Goal: Information Seeking & Learning: Learn about a topic

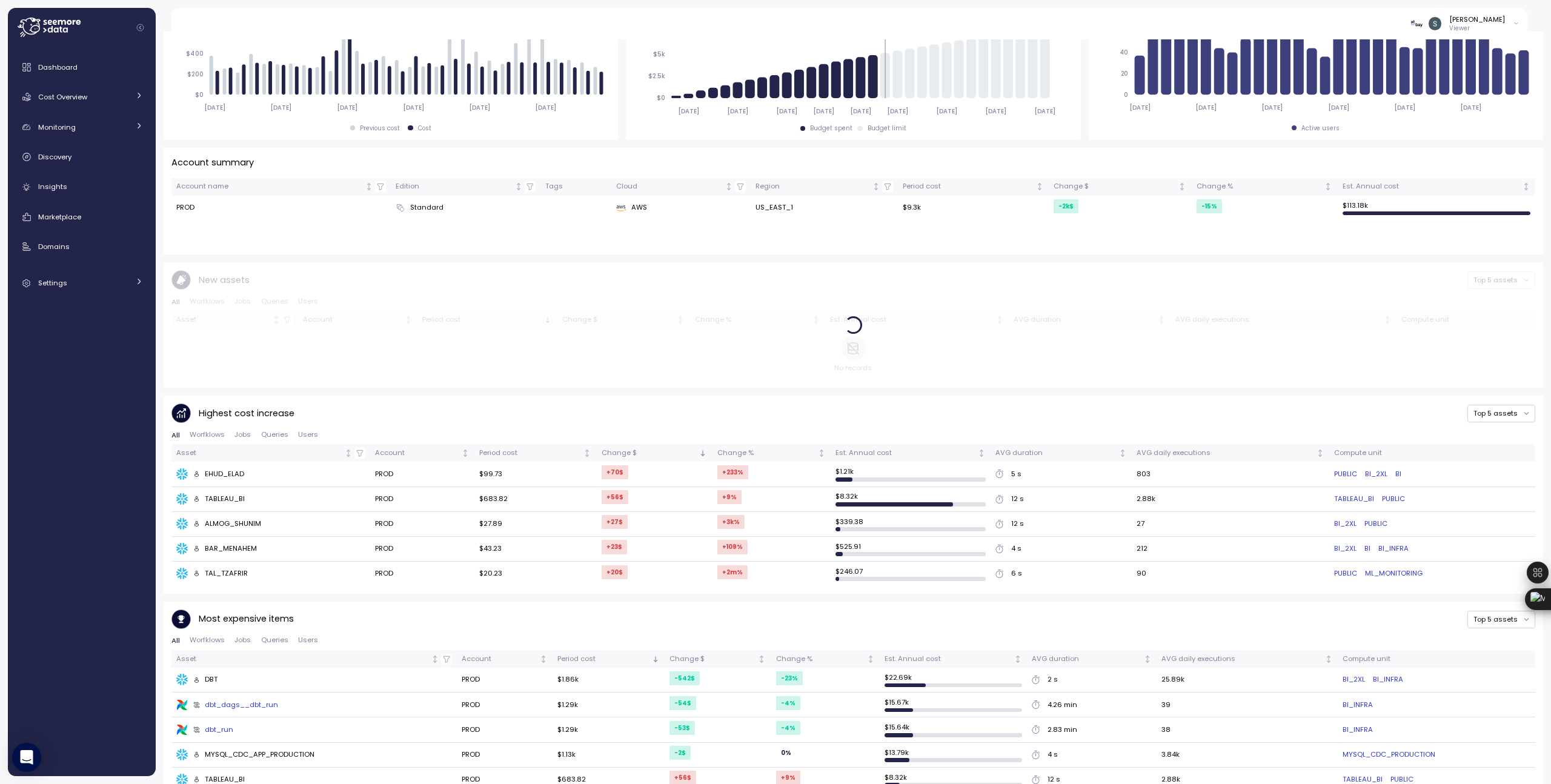
scroll to position [256, 0]
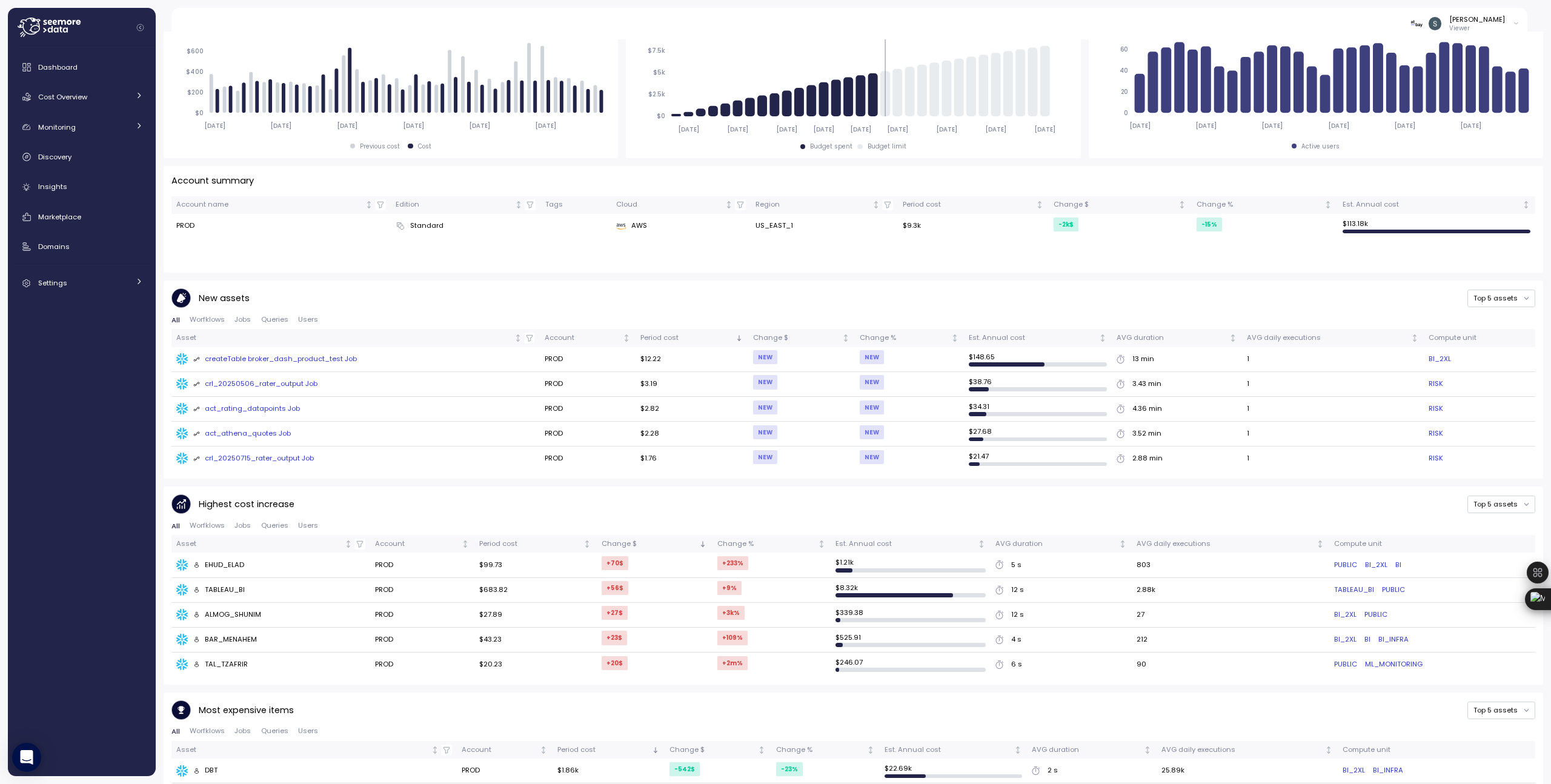
click at [75, 140] on div "Dashboard Cost Overview Compute Workloads Storage Cloud Services Clustering col…" at bounding box center [82, 175] width 138 height 240
click at [45, 251] on span "Domains" at bounding box center [54, 247] width 31 height 10
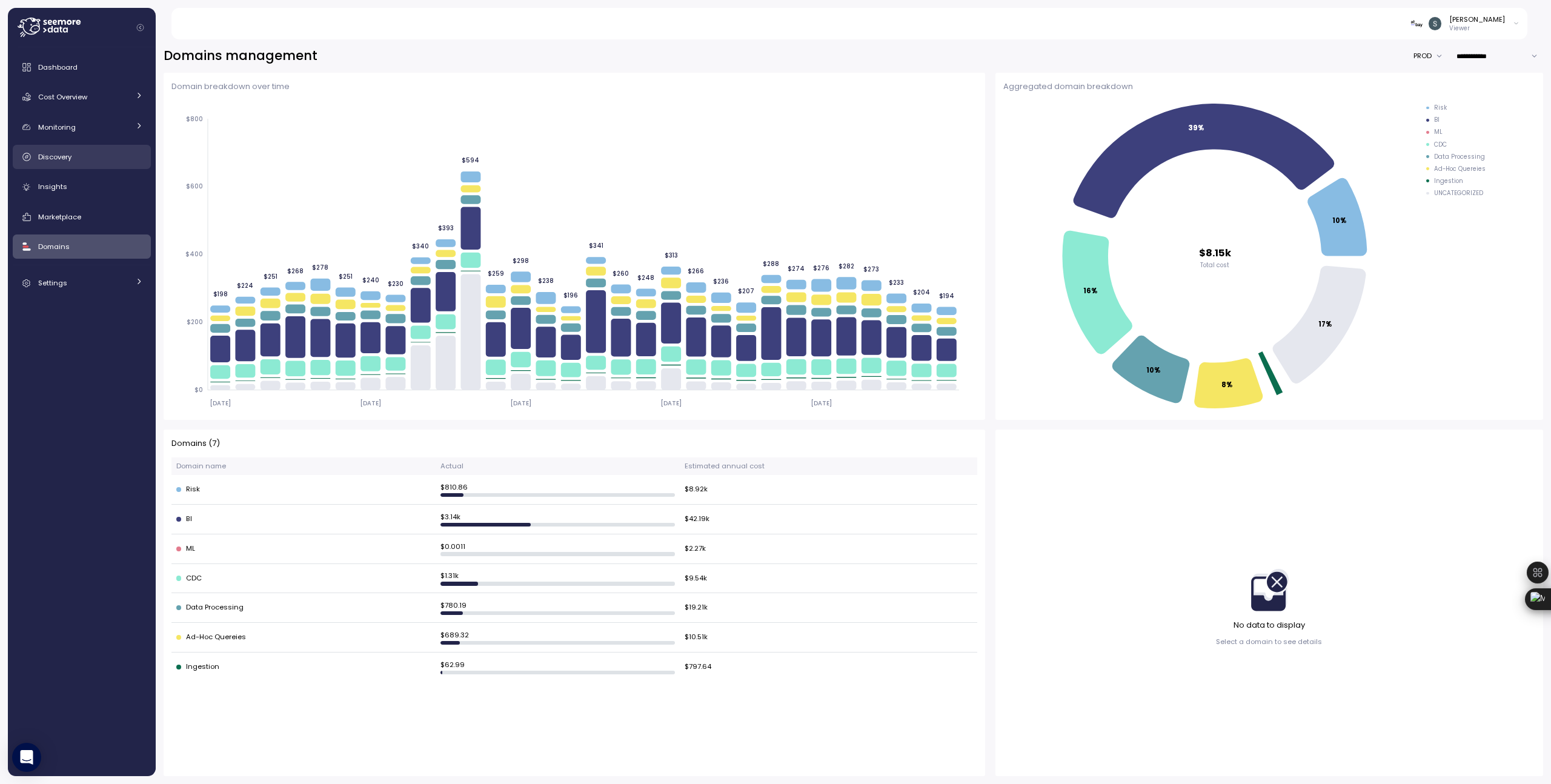
click at [52, 151] on div "Discovery" at bounding box center [90, 157] width 105 height 12
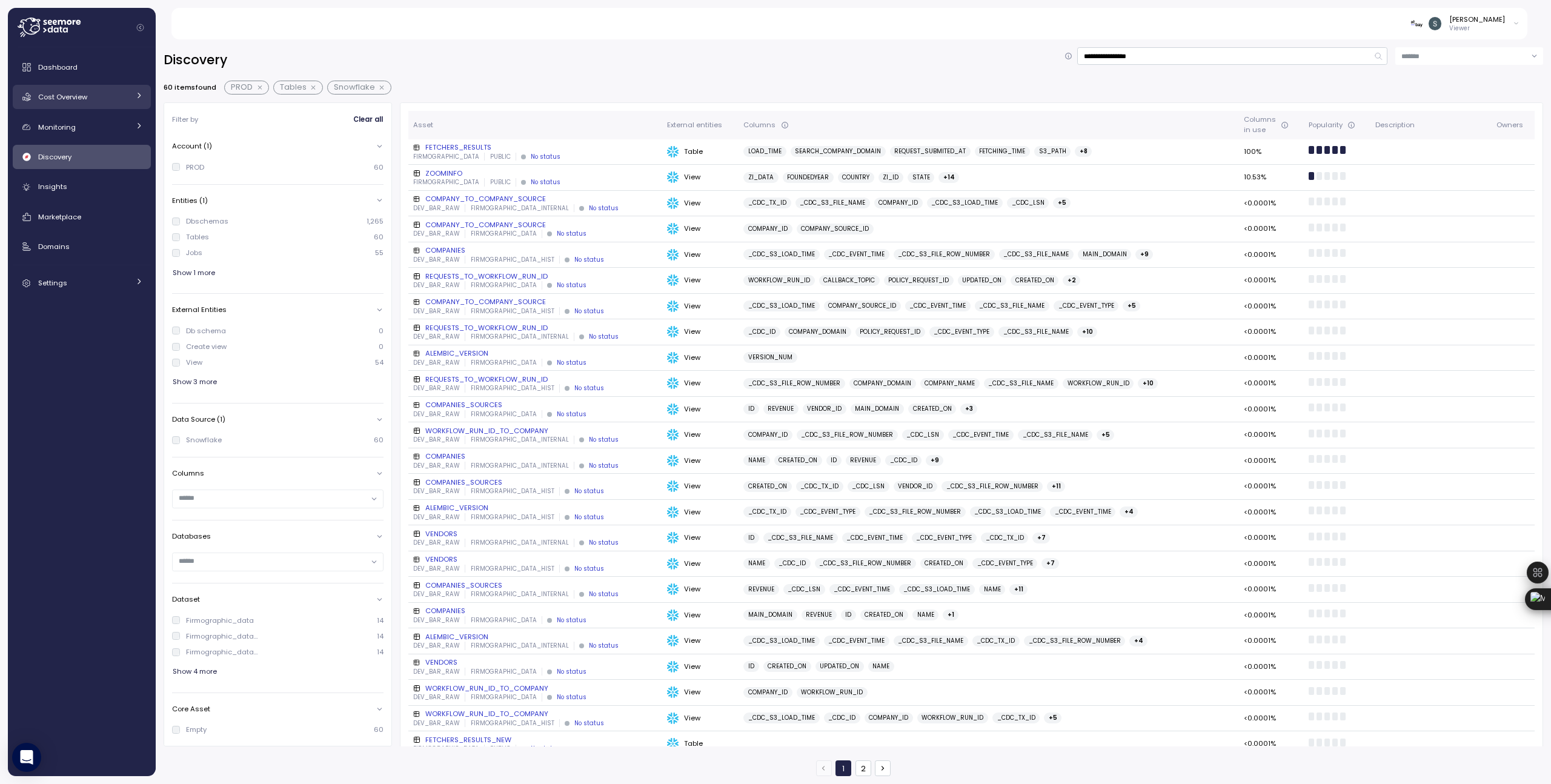
click at [66, 92] on span "Cost Overview" at bounding box center [63, 97] width 49 height 10
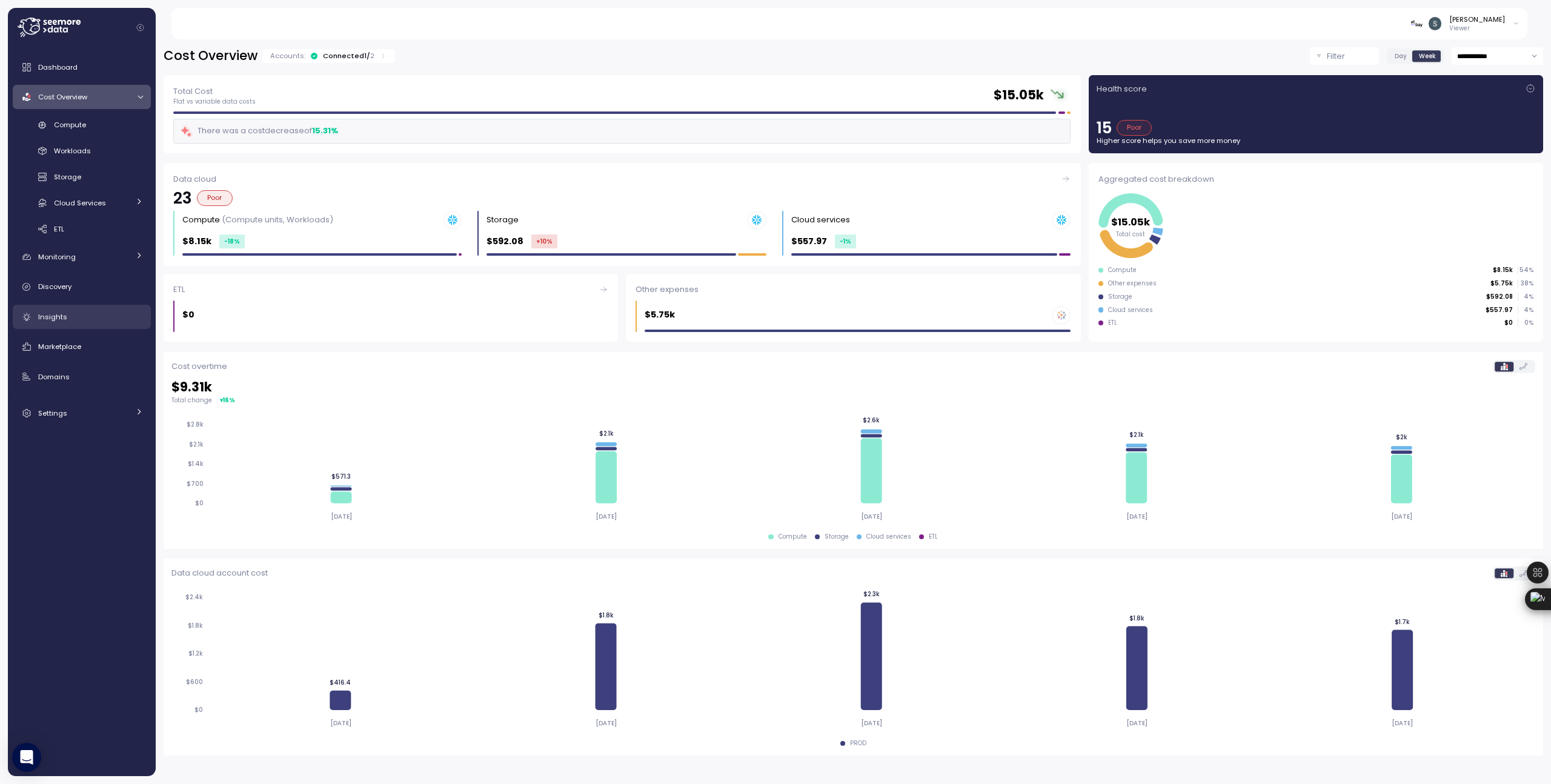
click at [63, 326] on link "Insights" at bounding box center [82, 316] width 138 height 24
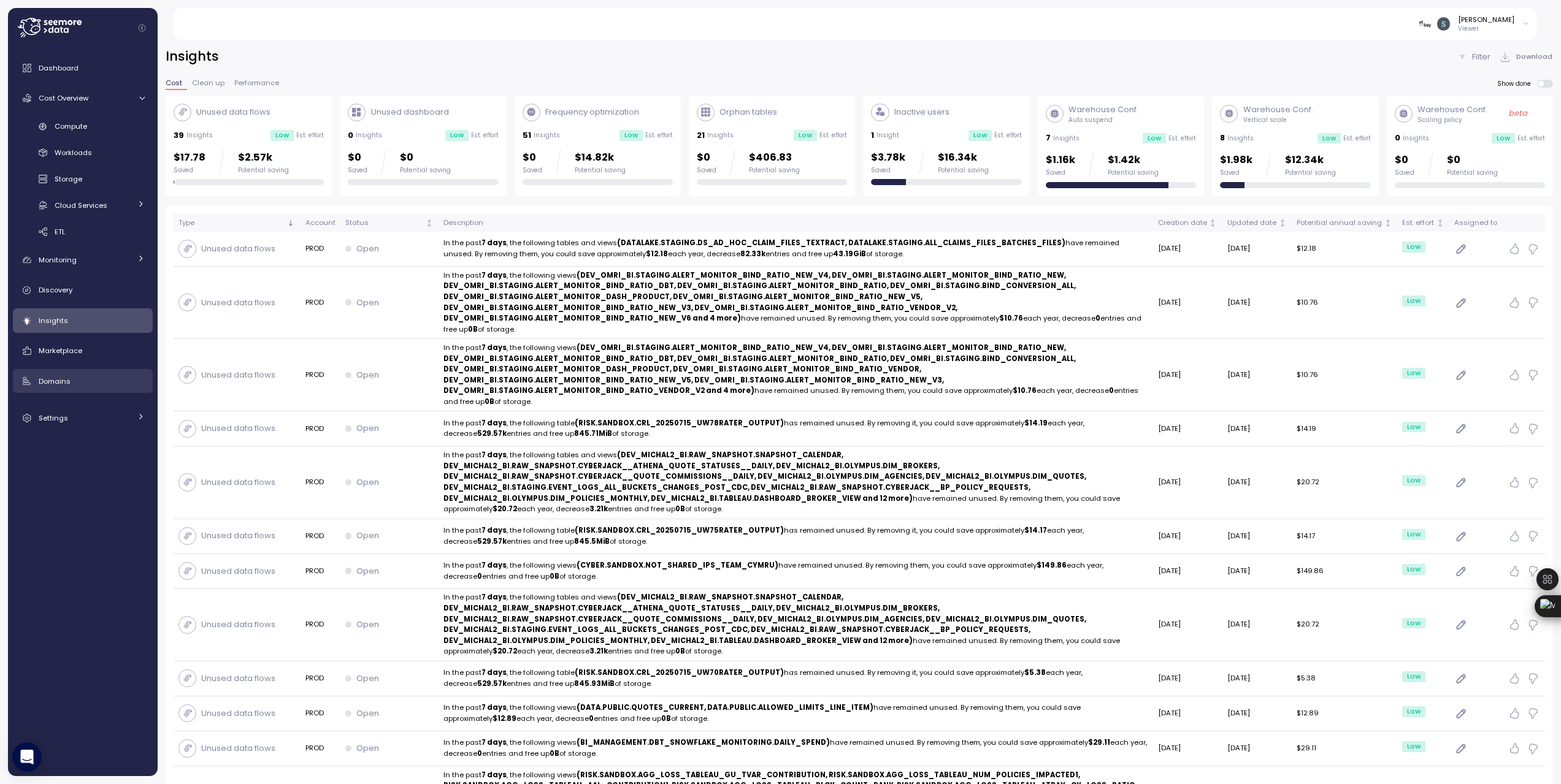
click at [69, 381] on span "Domains" at bounding box center [55, 381] width 32 height 10
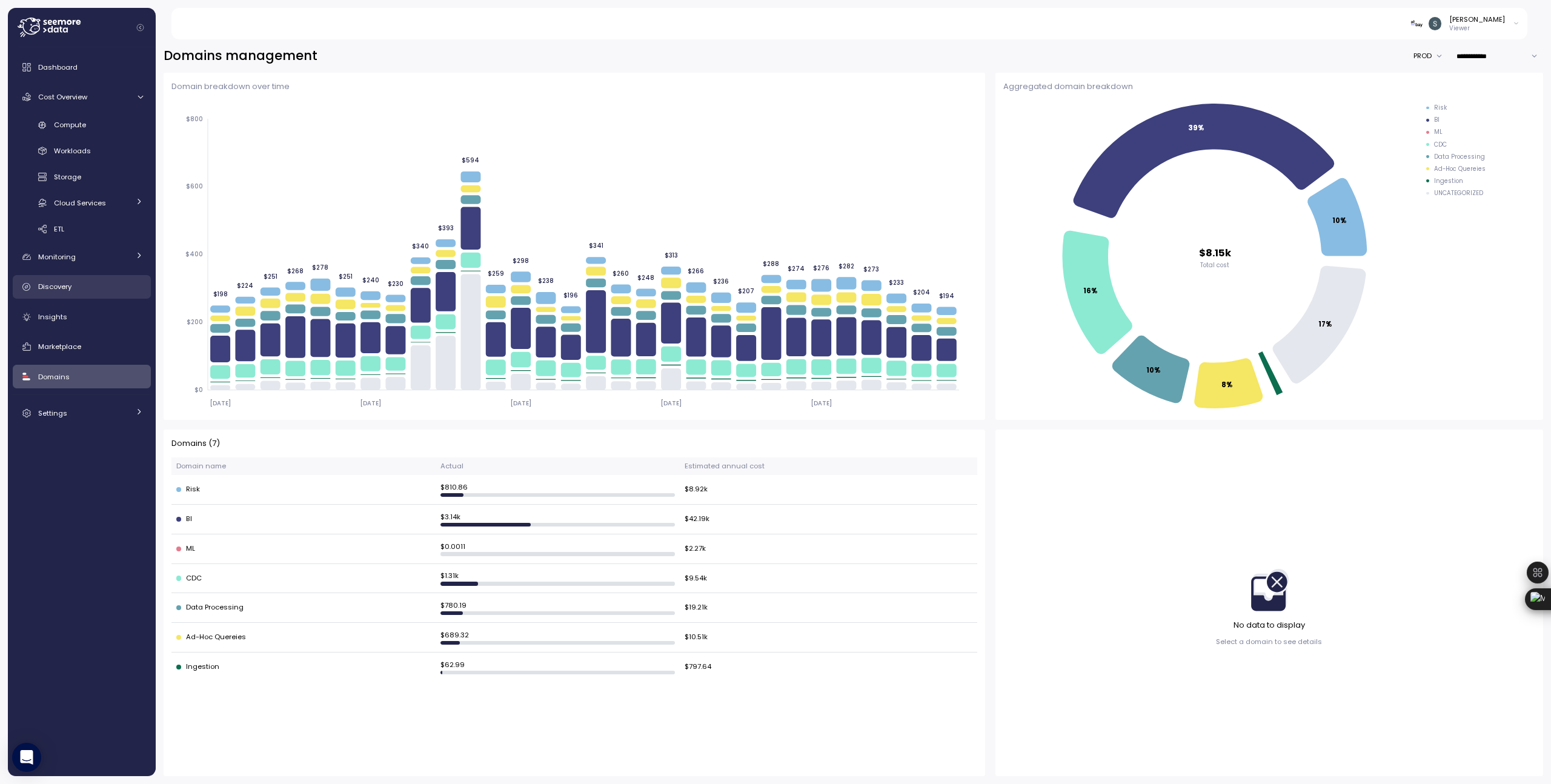
click at [64, 293] on link "Discovery" at bounding box center [82, 286] width 138 height 24
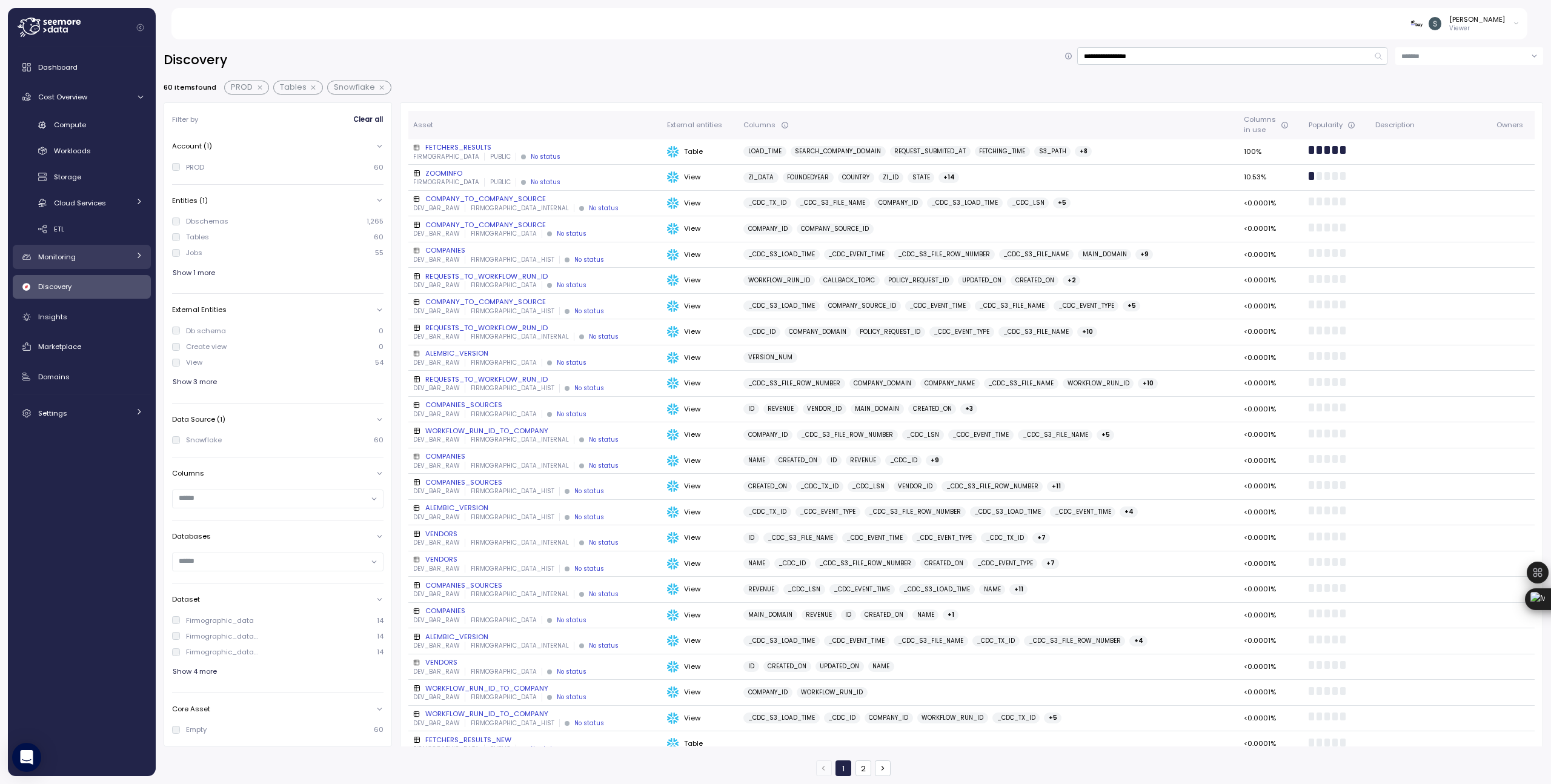
click at [77, 261] on div "Monitoring" at bounding box center [83, 257] width 91 height 12
click at [77, 285] on span "Budget" at bounding box center [66, 284] width 25 height 10
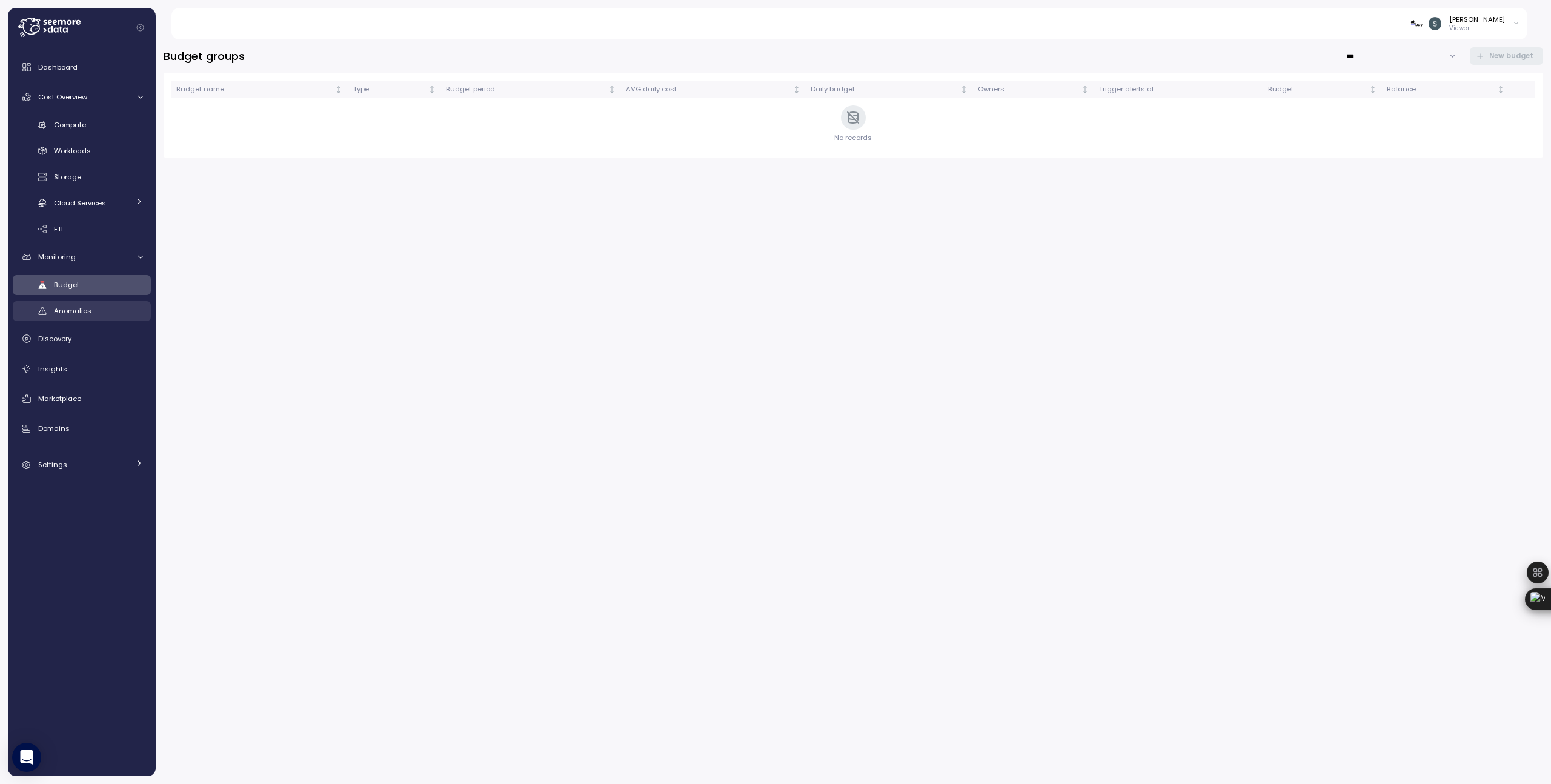
click at [77, 303] on link "Anomalies" at bounding box center [82, 310] width 138 height 20
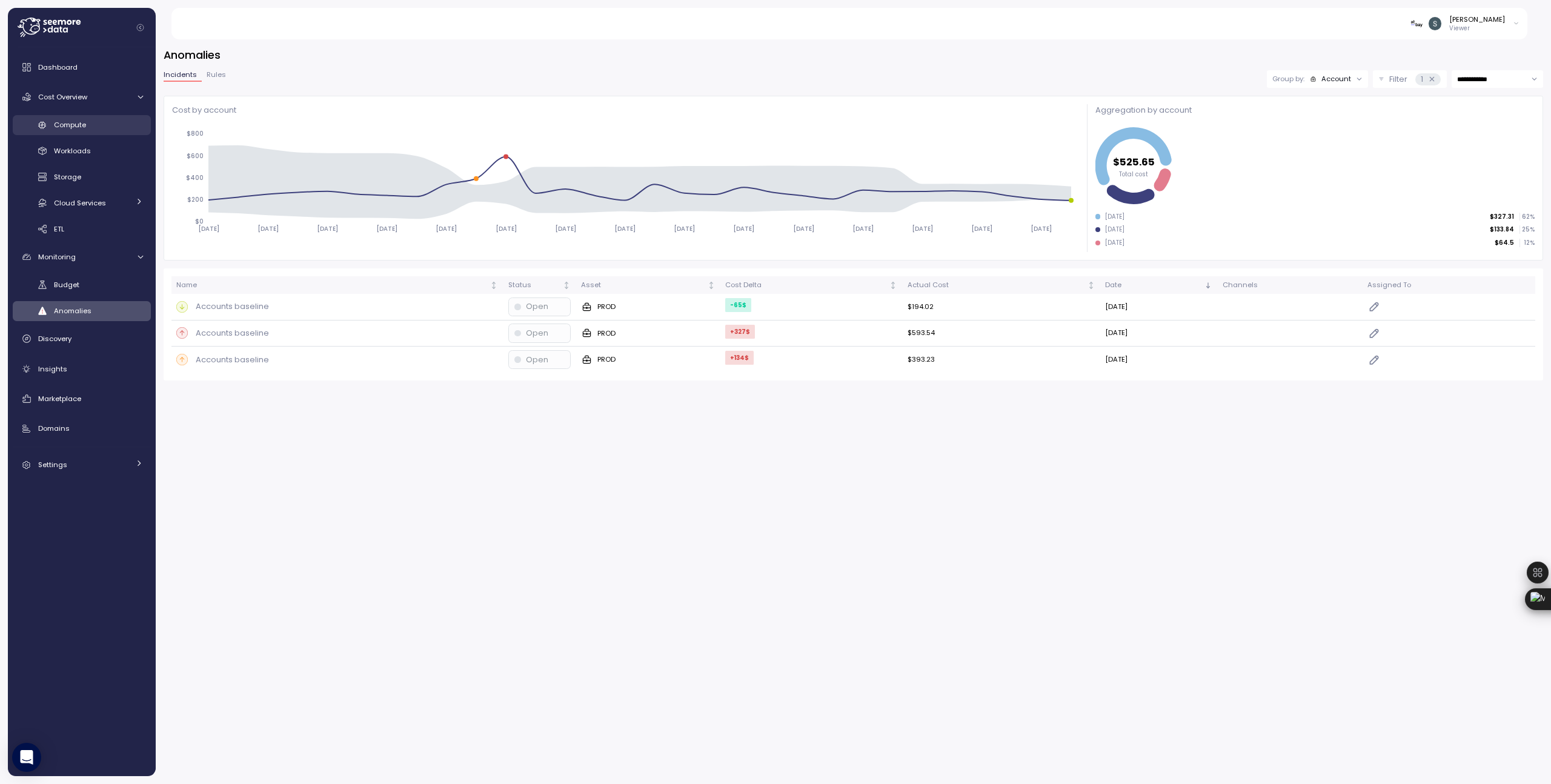
click at [90, 122] on div "Compute" at bounding box center [98, 125] width 89 height 12
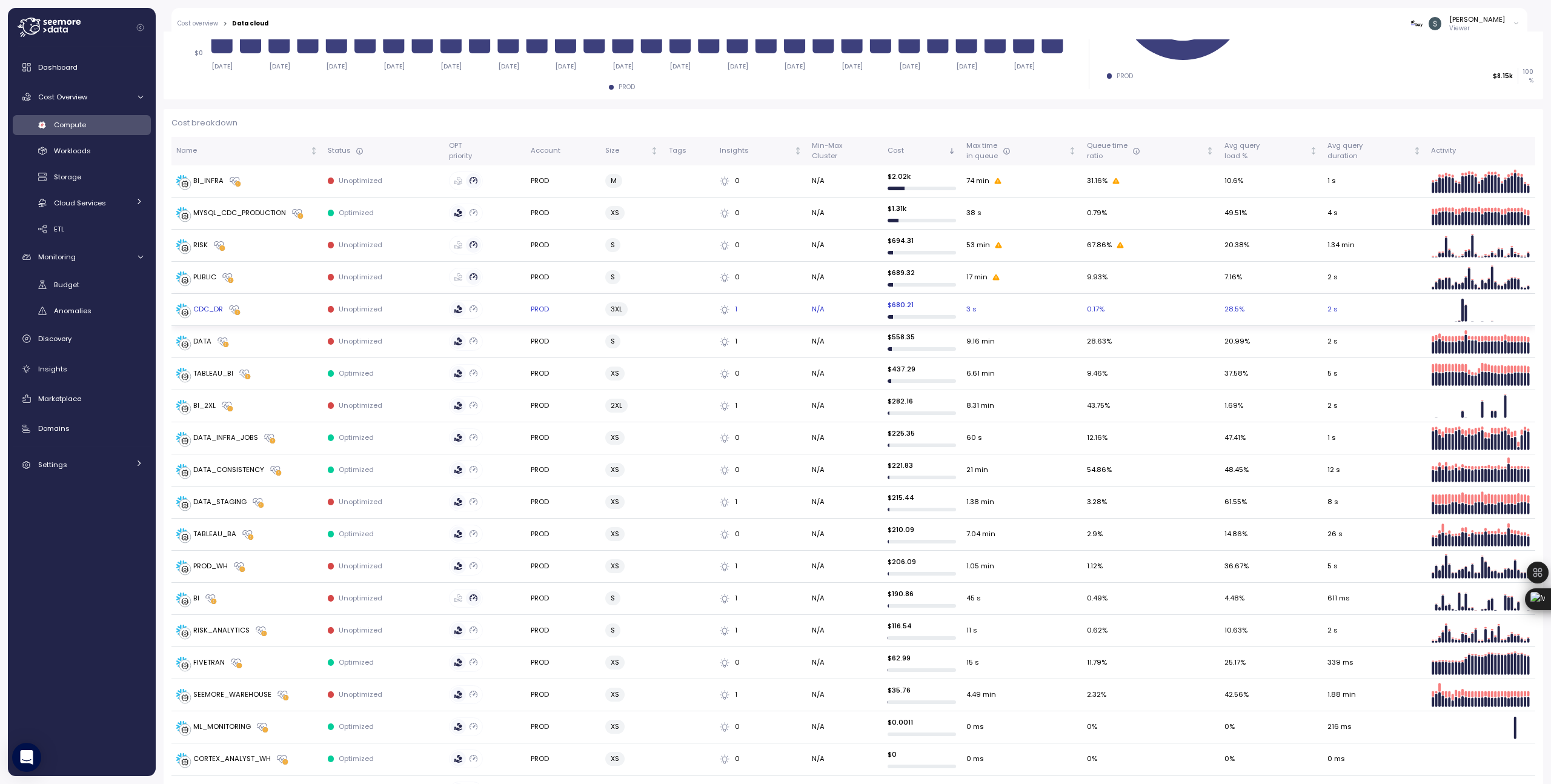
scroll to position [197, 0]
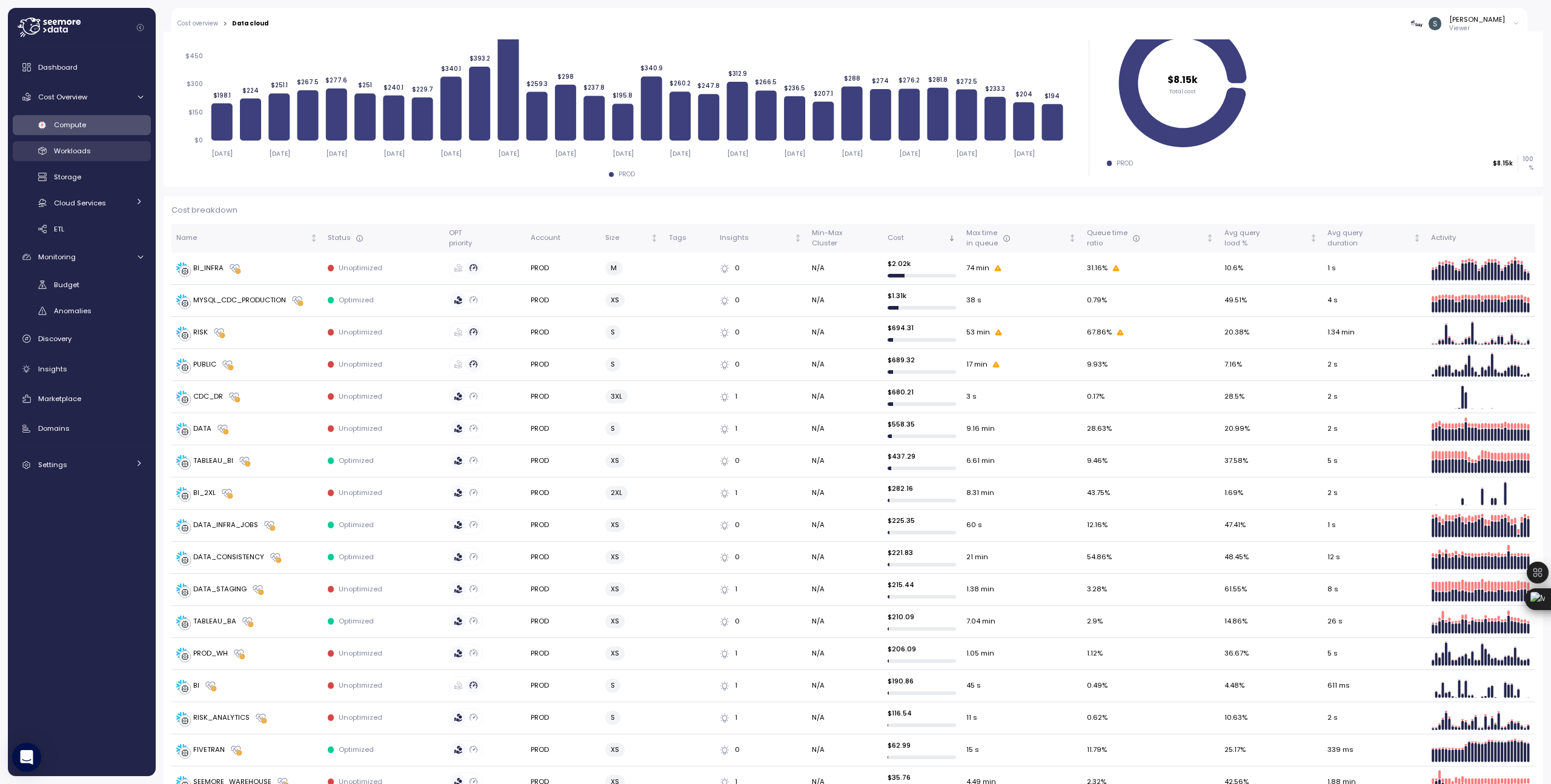
click at [81, 154] on span "Workloads" at bounding box center [72, 151] width 37 height 10
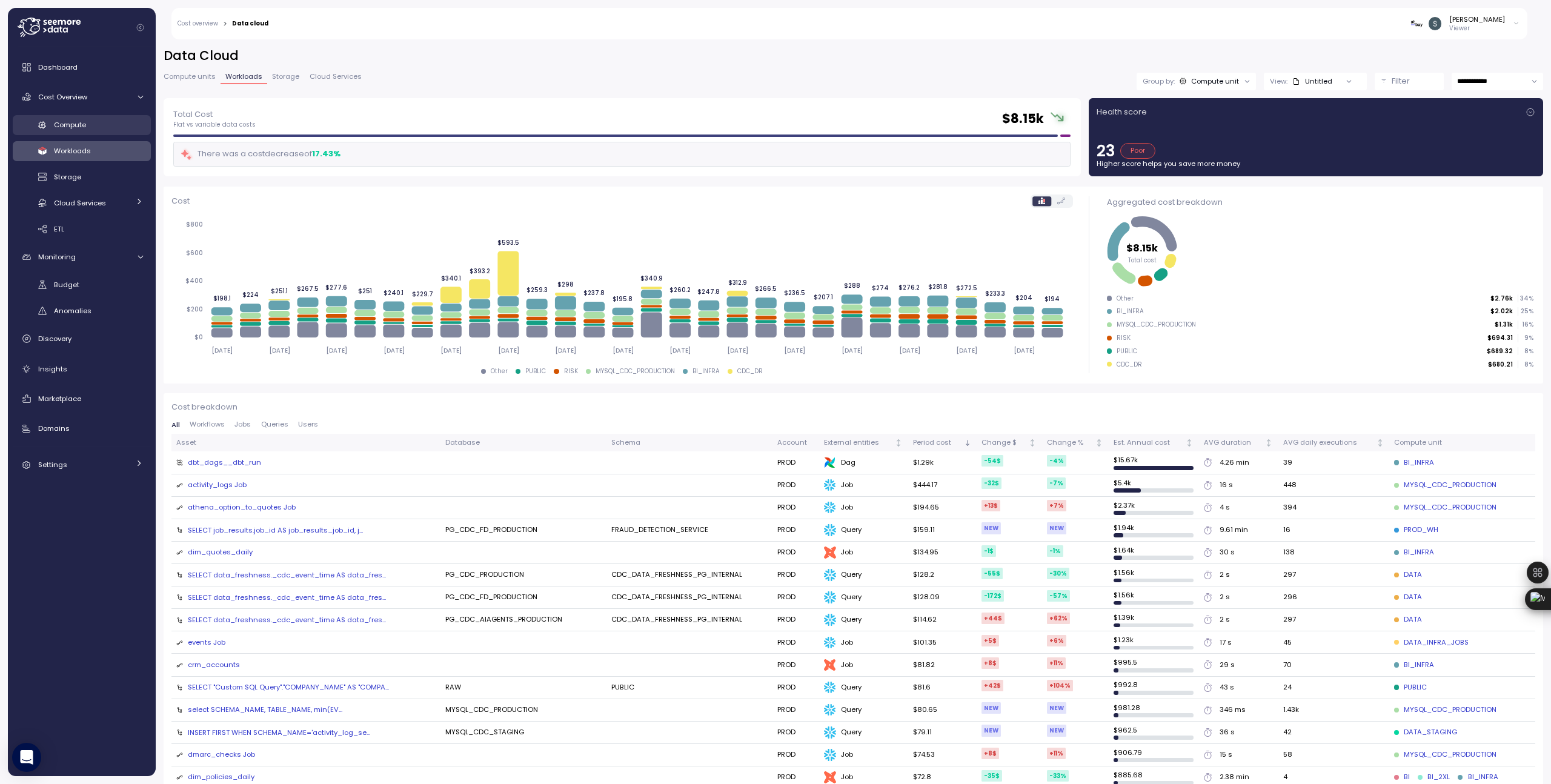
click at [83, 131] on div "Compute" at bounding box center [98, 125] width 89 height 12
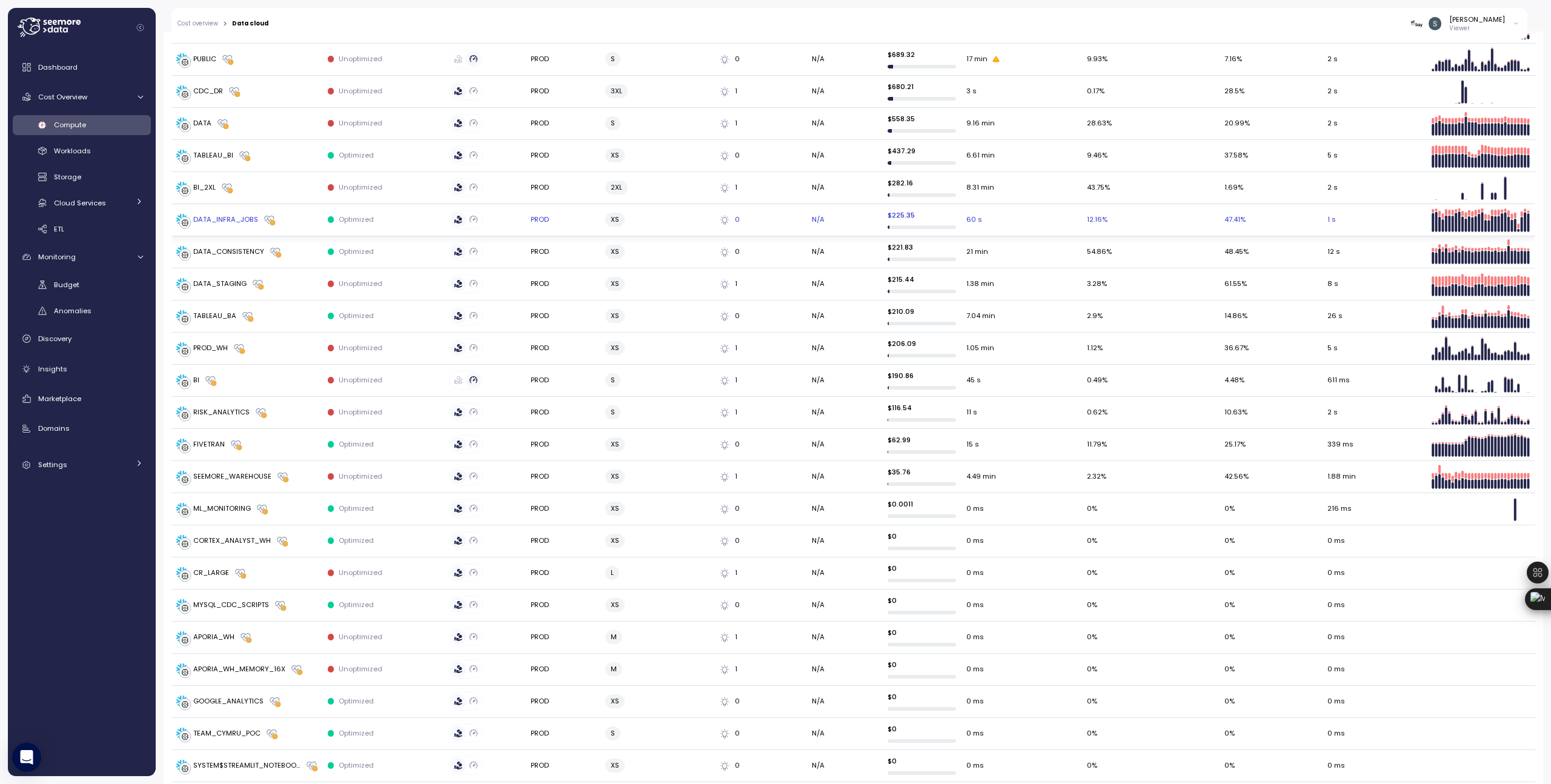
scroll to position [533, 0]
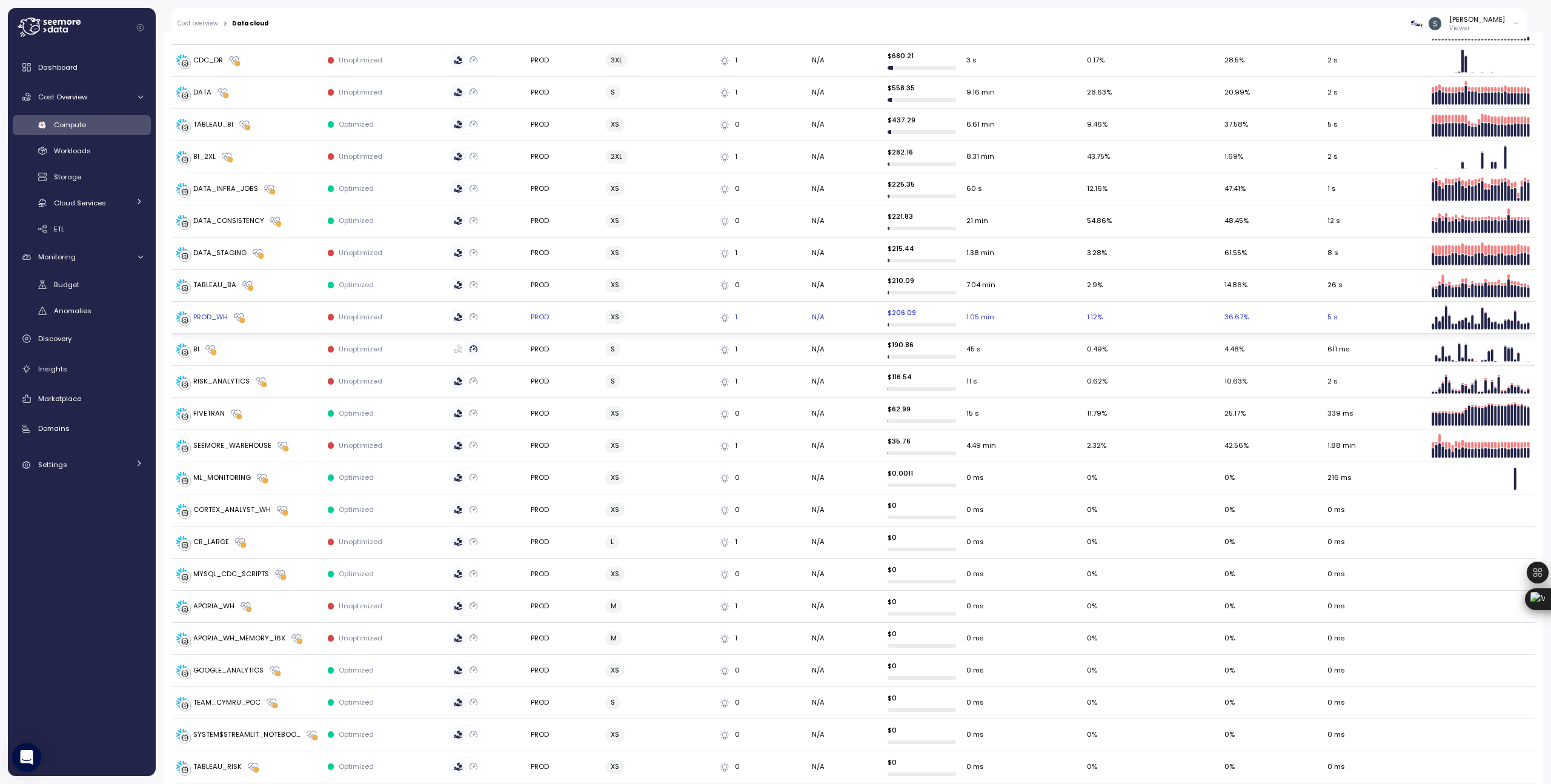
click at [212, 317] on div "PROD_WH" at bounding box center [211, 317] width 35 height 11
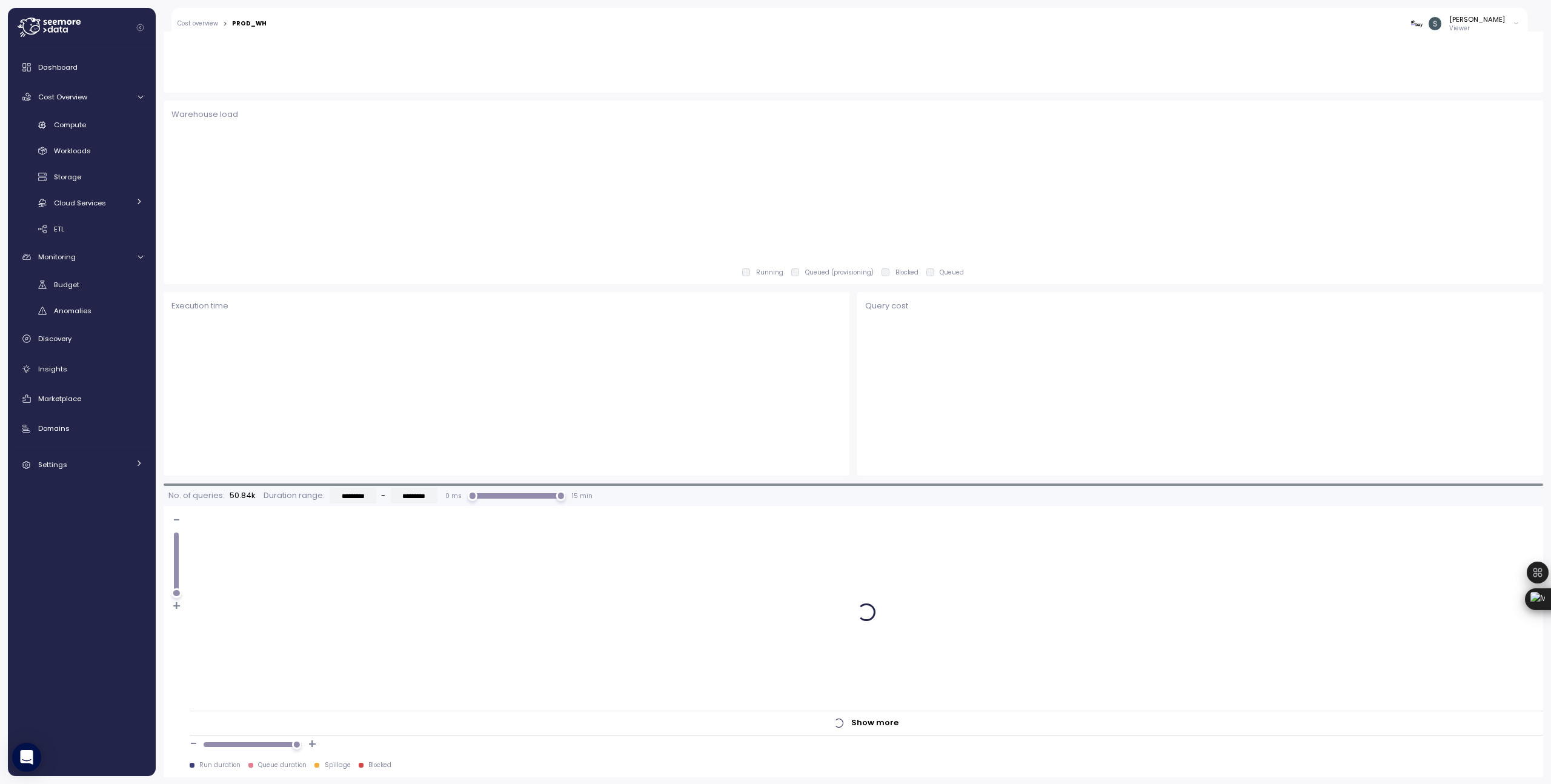
scroll to position [476, 0]
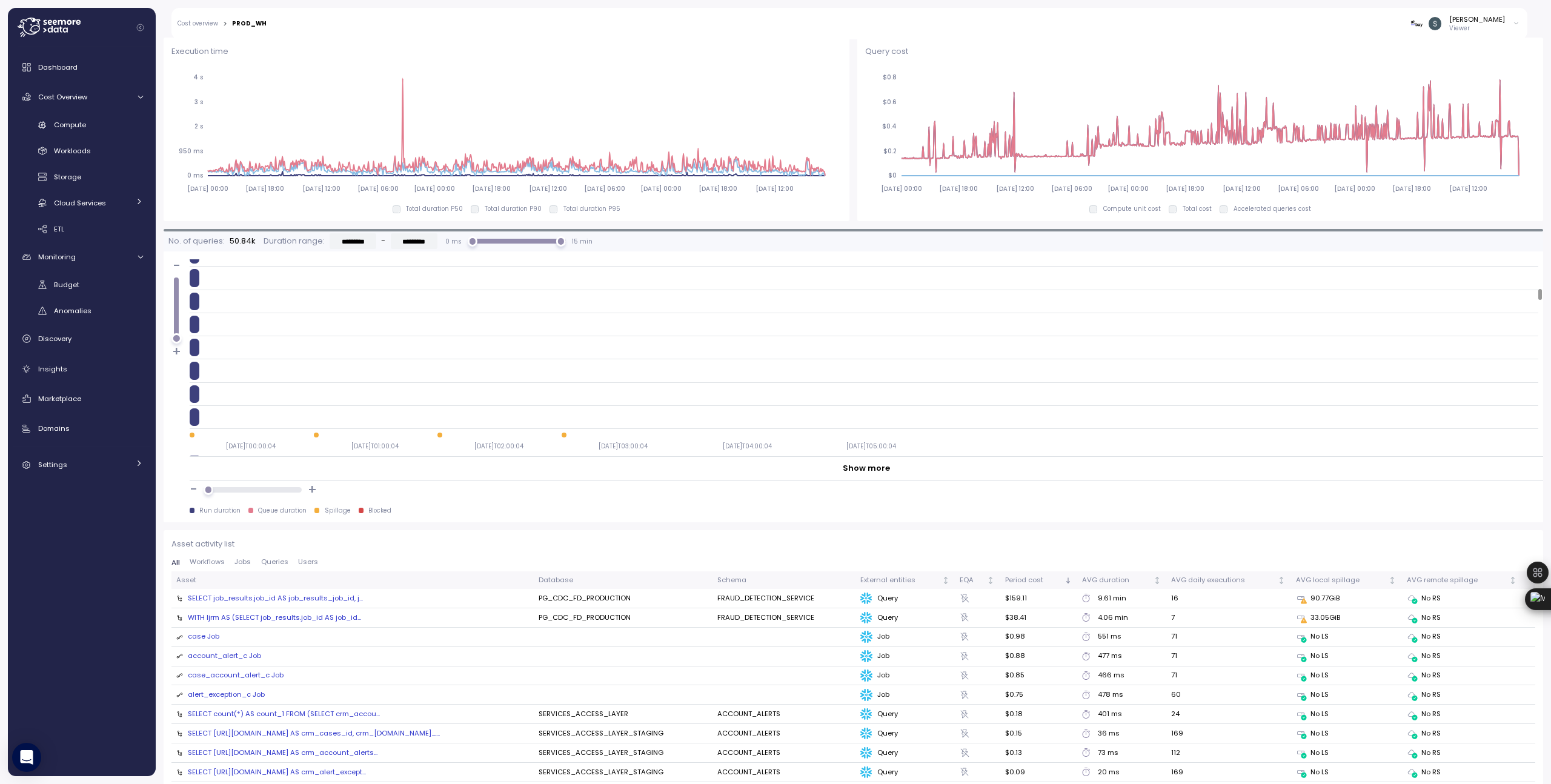
scroll to position [848, 0]
